Goal: Task Accomplishment & Management: Manage account settings

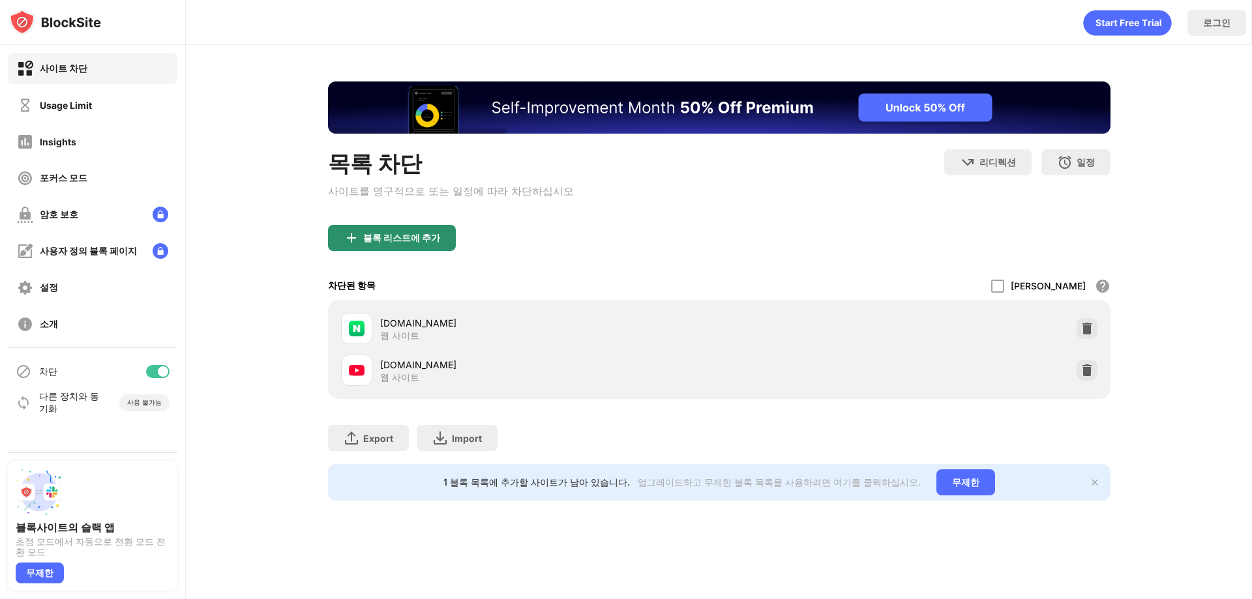
click at [409, 243] on div "블록 리스트에 추가" at bounding box center [401, 238] width 77 height 10
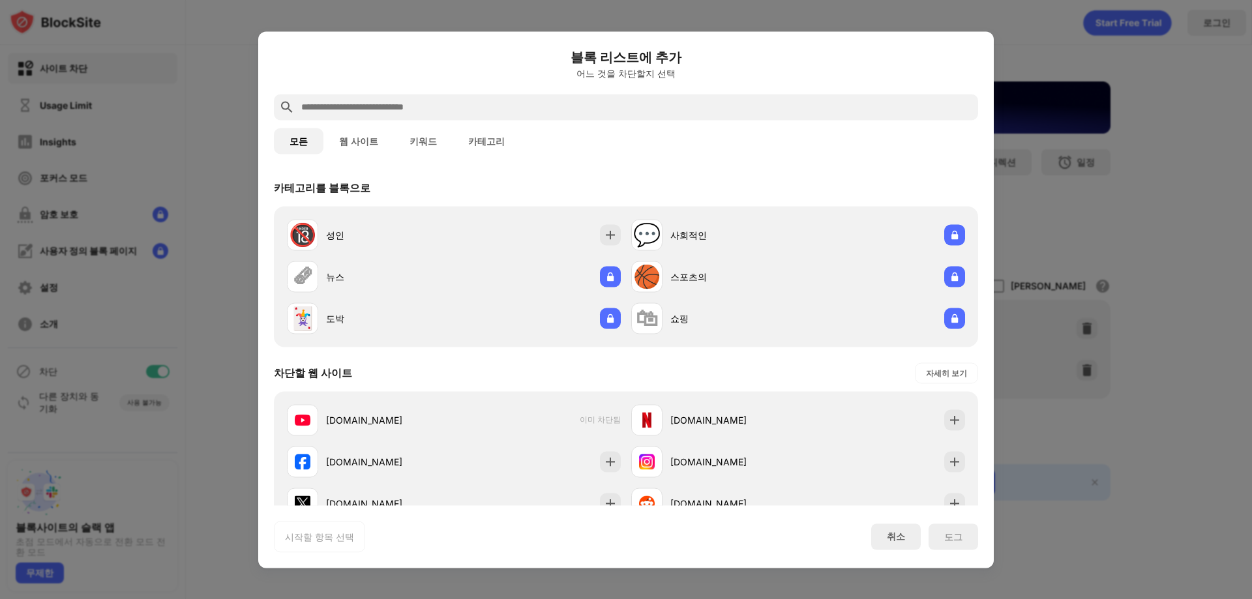
click at [409, 245] on div "🔞 성인" at bounding box center [370, 234] width 167 height 31
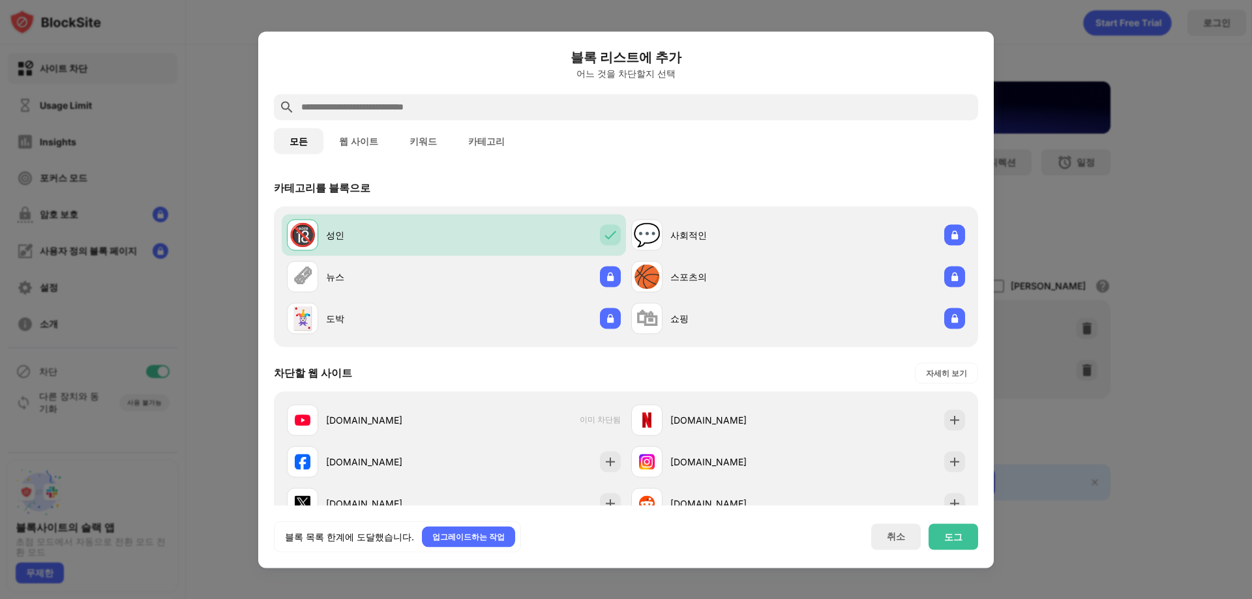
click at [409, 245] on div "🔞 성인" at bounding box center [370, 234] width 167 height 31
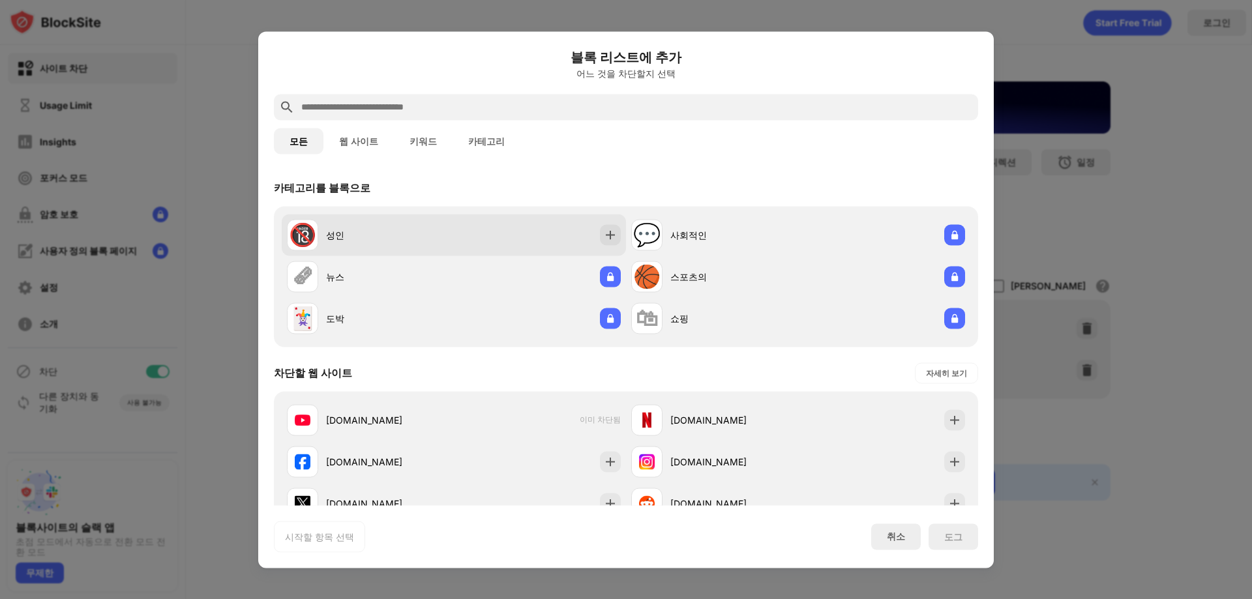
click at [464, 226] on div "🔞 성인" at bounding box center [454, 235] width 344 height 42
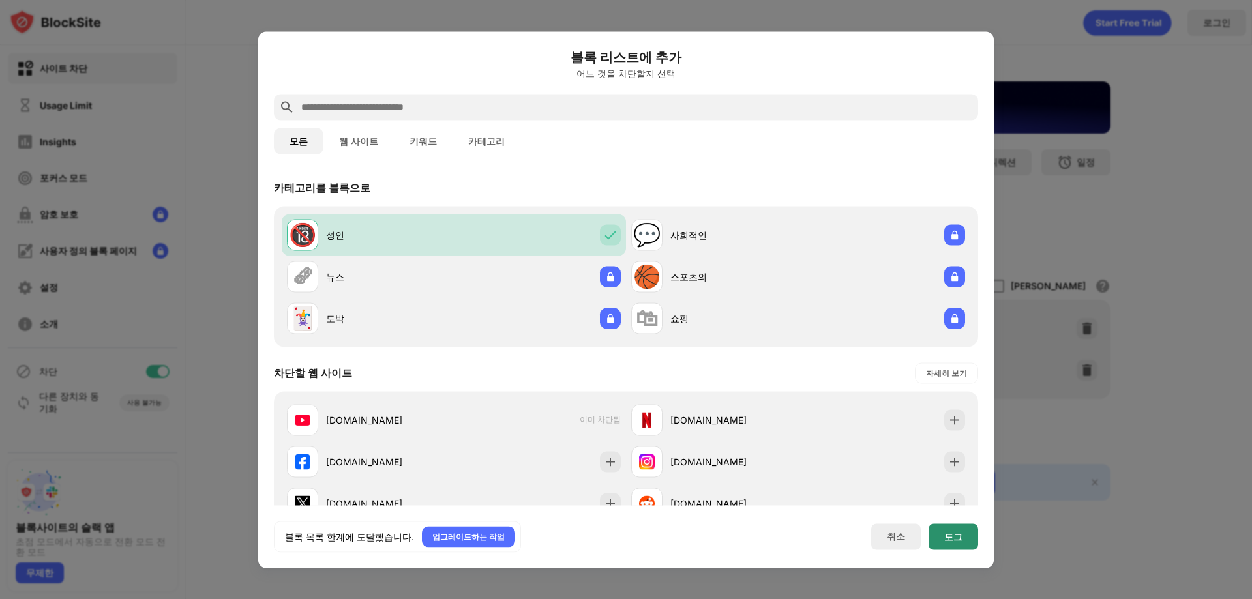
click at [958, 524] on div "도그" at bounding box center [954, 537] width 50 height 26
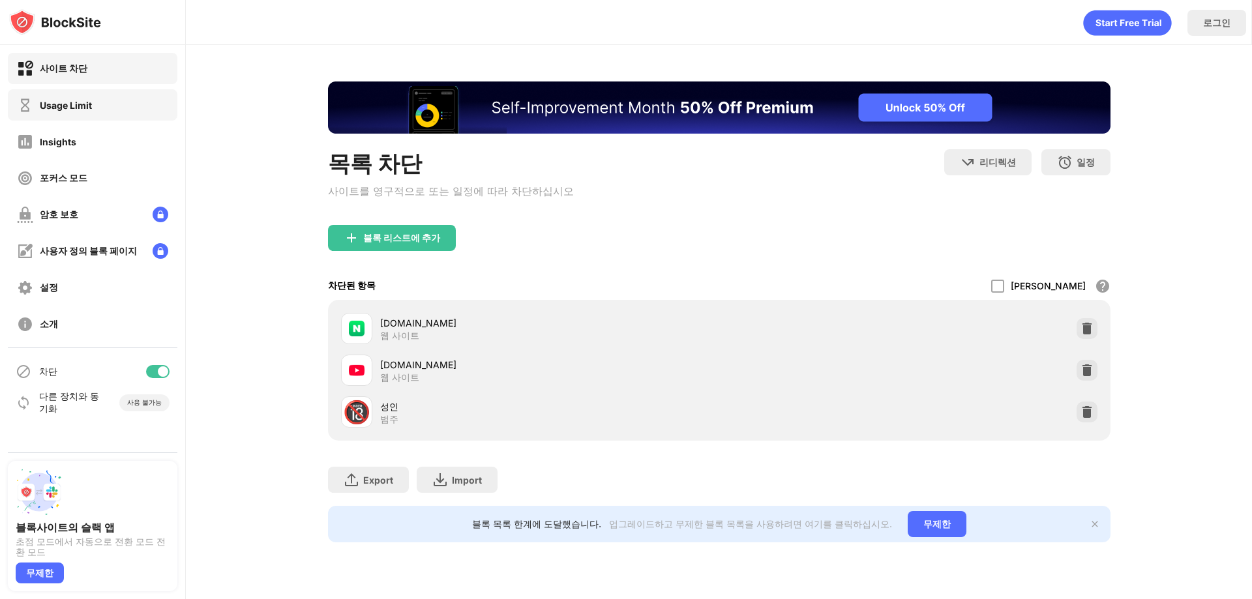
click at [93, 106] on div "Usage Limit" at bounding box center [93, 104] width 170 height 31
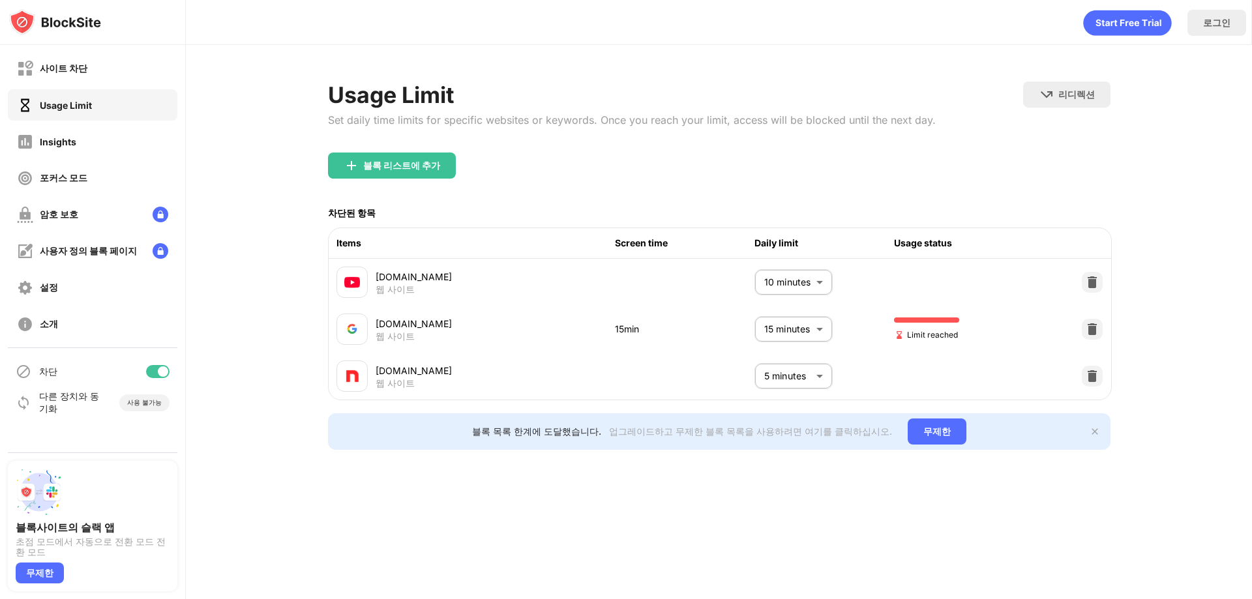
click at [761, 323] on body "사이트 차단 Usage Limit Insights 포커스 모드 암호 보호 사용자 정의 블록 페이지 설정 소개 차단 다른 장치와 동기화 사용 불…" at bounding box center [626, 299] width 1252 height 599
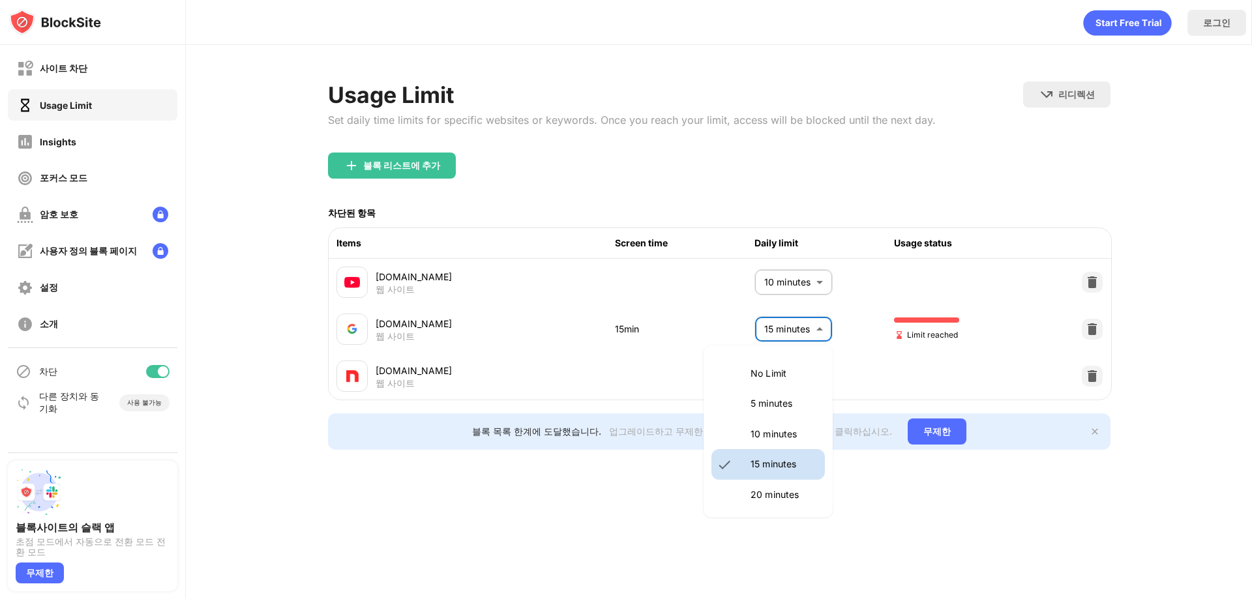
click at [786, 433] on p "10 minutes" at bounding box center [784, 434] width 67 height 14
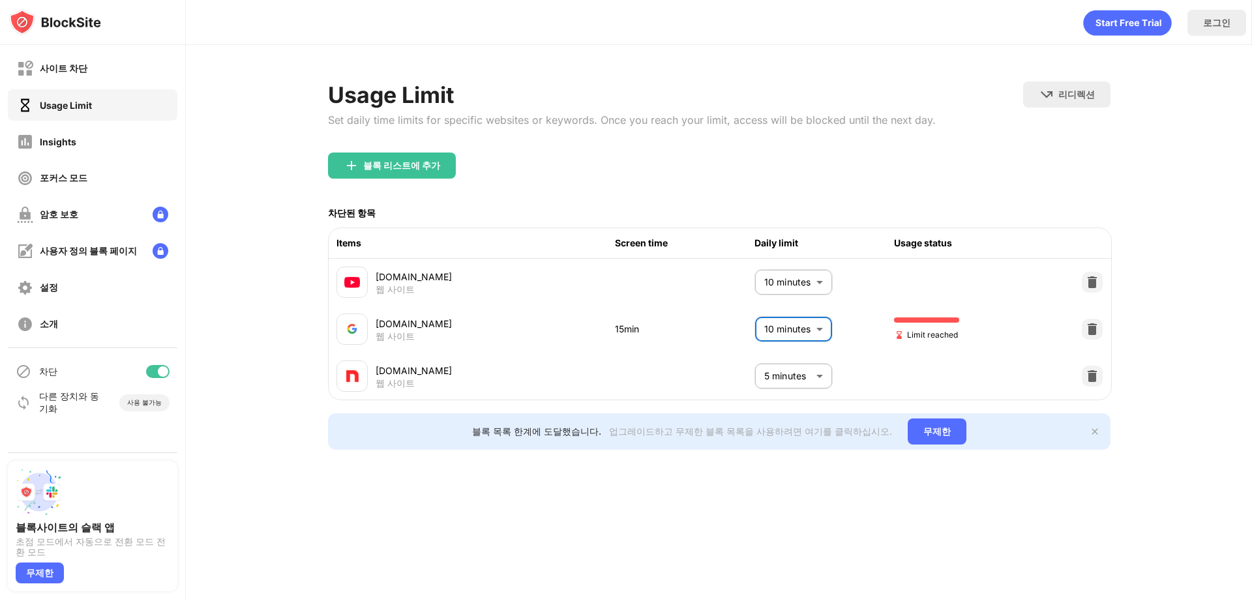
type input "**"
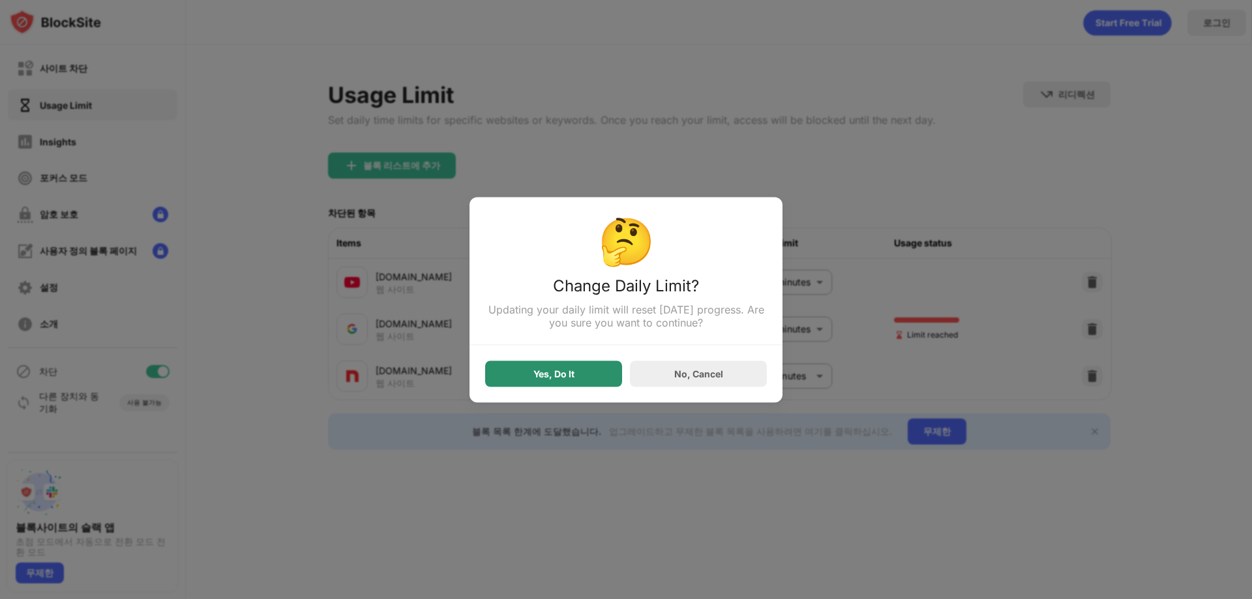
click at [586, 382] on div "Yes, Do It" at bounding box center [553, 374] width 137 height 26
